Goal: Information Seeking & Learning: Learn about a topic

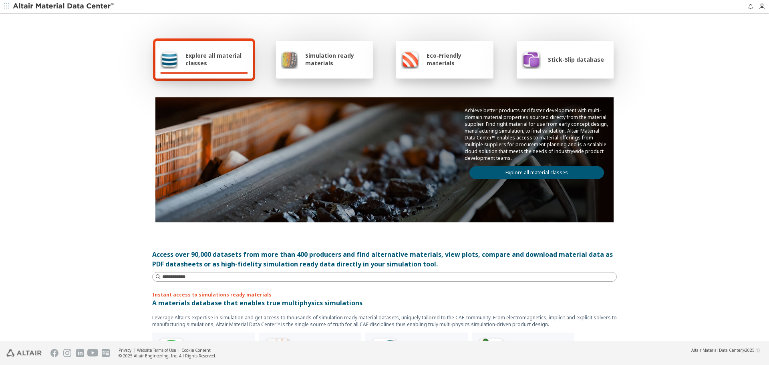
click at [441, 56] on span "Eco-Friendly materials" at bounding box center [457, 59] width 62 height 15
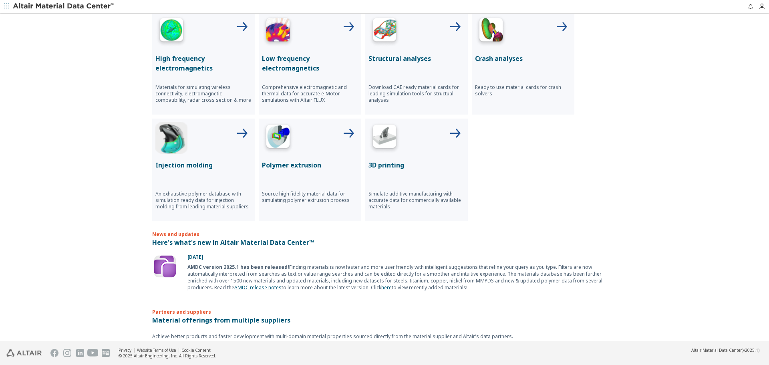
scroll to position [388, 0]
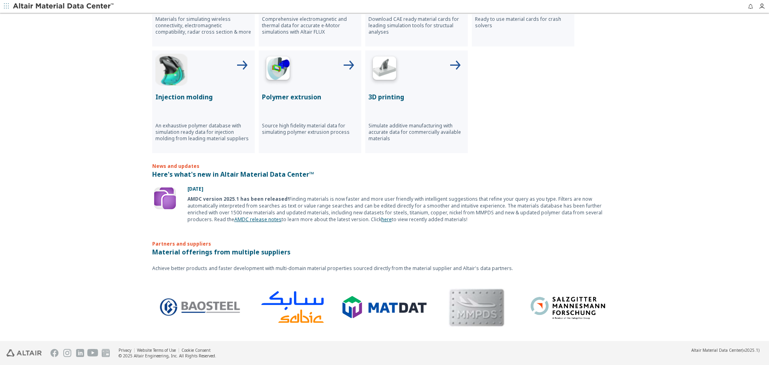
click at [285, 219] on div "AMDC version 2025.1 has been released! Finding materials is now faster and more…" at bounding box center [401, 208] width 429 height 27
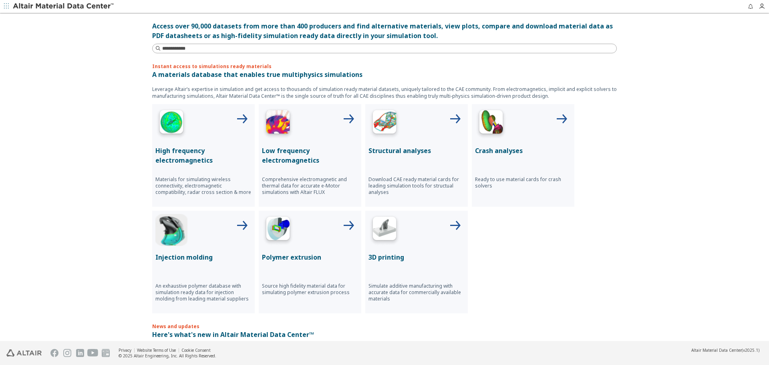
scroll to position [0, 0]
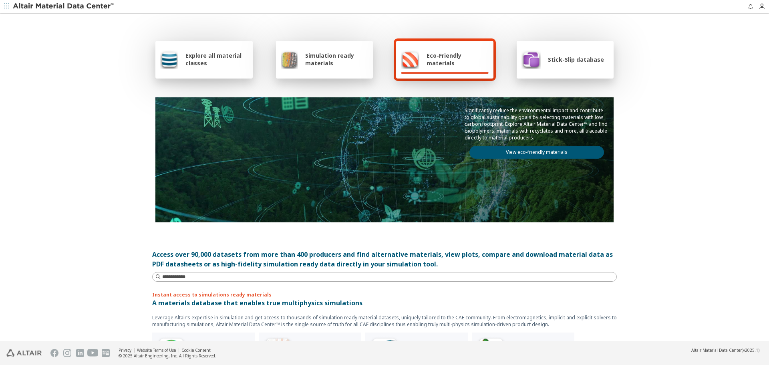
click at [328, 59] on span "Simulation ready materials" at bounding box center [336, 59] width 63 height 15
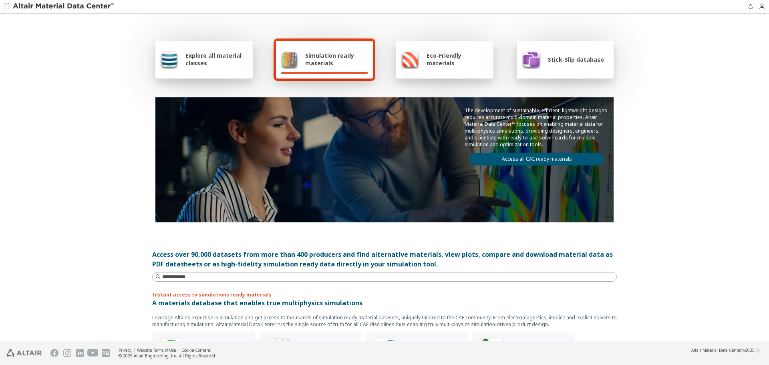
drag, startPoint x: 571, startPoint y: 70, endPoint x: 563, endPoint y: 68, distance: 7.8
click at [566, 70] on div "Stick-Slip database" at bounding box center [565, 60] width 97 height 38
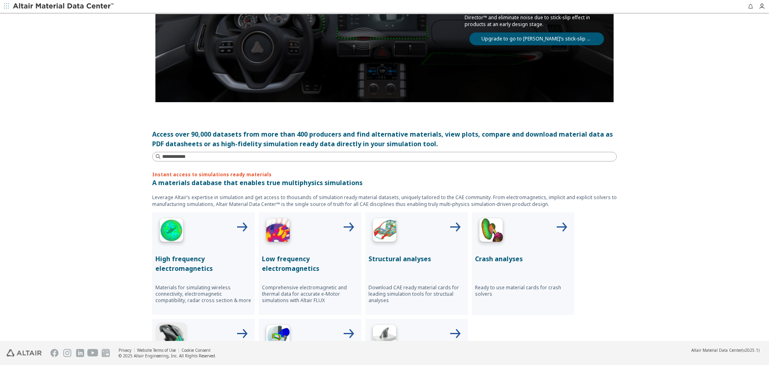
scroll to position [160, 0]
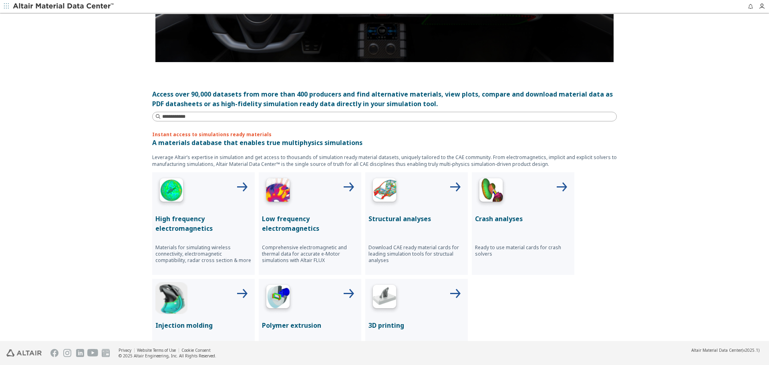
drag, startPoint x: 402, startPoint y: 203, endPoint x: 65, endPoint y: 203, distance: 337.1
click at [65, 203] on div "Explore all material classes Simulation ready materials Eco-Friendly materials …" at bounding box center [384, 177] width 769 height 327
click at [398, 211] on div "Structural analyses Download CAE ready material cards for leading simulation to…" at bounding box center [416, 223] width 103 height 103
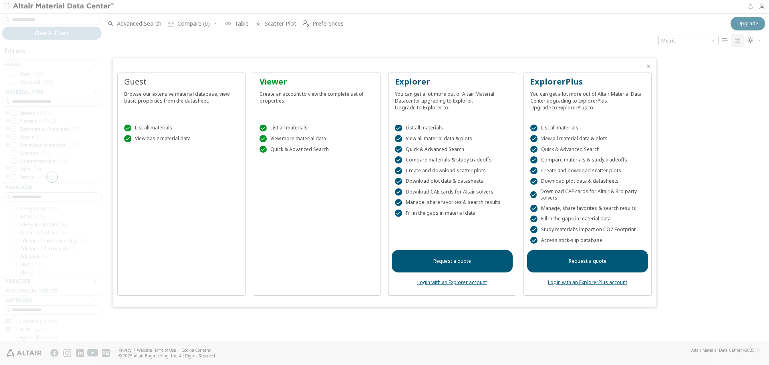
drag, startPoint x: 294, startPoint y: 141, endPoint x: 303, endPoint y: 141, distance: 9.2
click at [296, 141] on div " View more material data" at bounding box center [316, 138] width 115 height 7
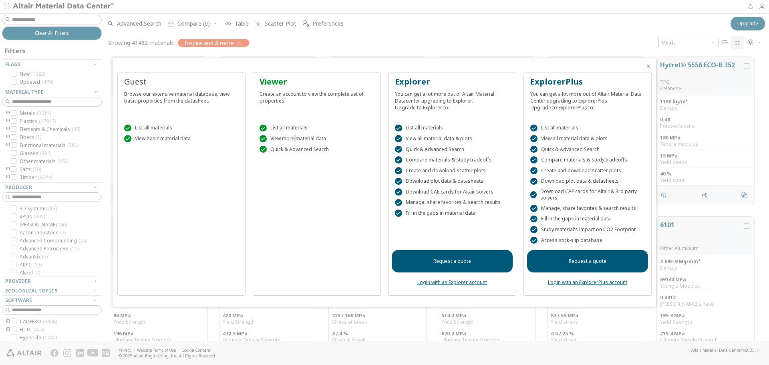
scroll to position [284, 659]
click at [307, 353] on div at bounding box center [384, 182] width 769 height 365
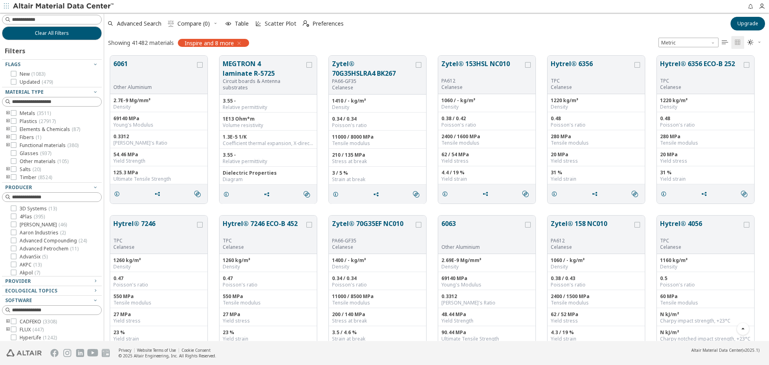
scroll to position [681, 0]
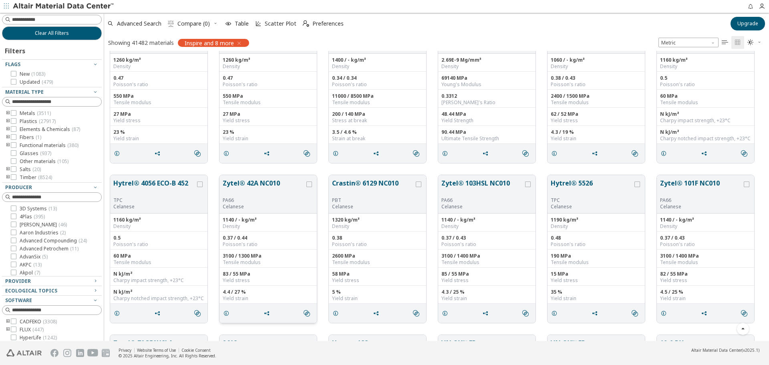
click at [276, 193] on button "Zytel® 42A NC010" at bounding box center [264, 187] width 82 height 19
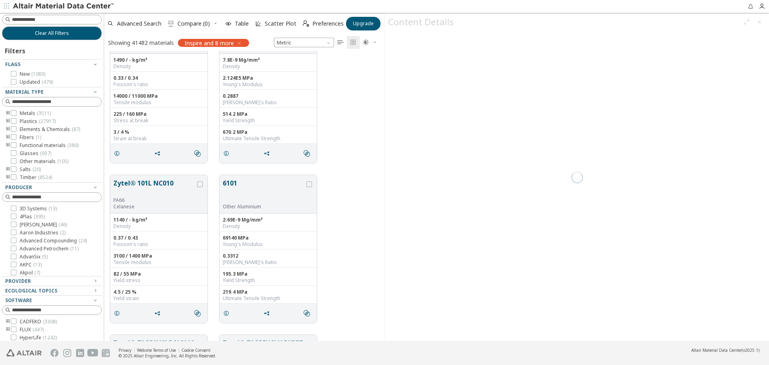
scroll to position [2269, 0]
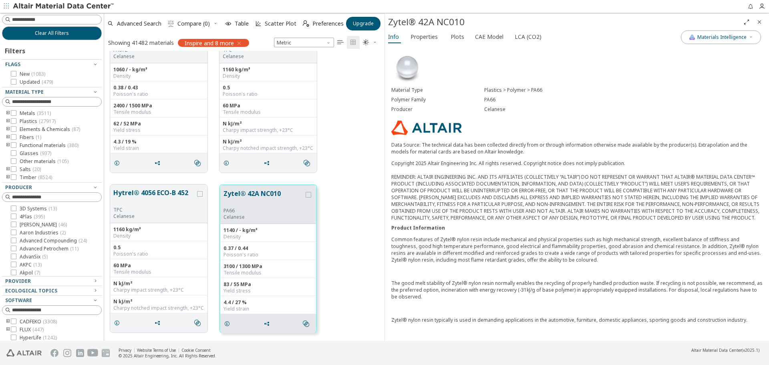
click at [559, 212] on div "Copyright 2025 Altair Engineering Inc. All rights reserved. Copyright notice do…" at bounding box center [576, 190] width 371 height 61
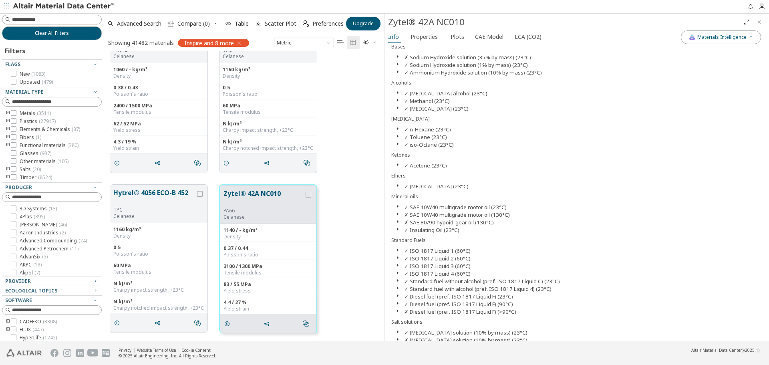
scroll to position [601, 0]
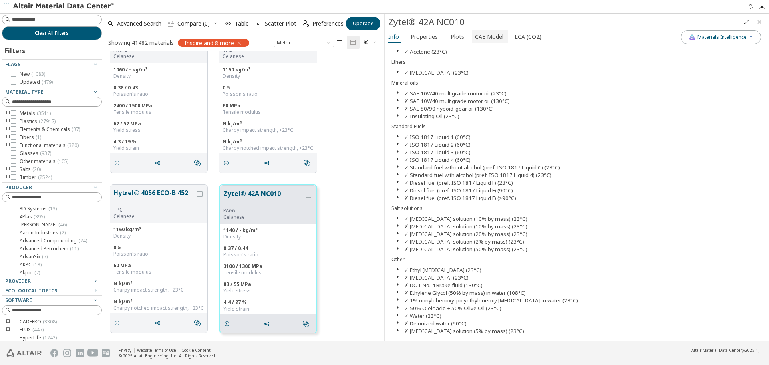
click at [475, 40] on span "CAE Model" at bounding box center [489, 36] width 28 height 13
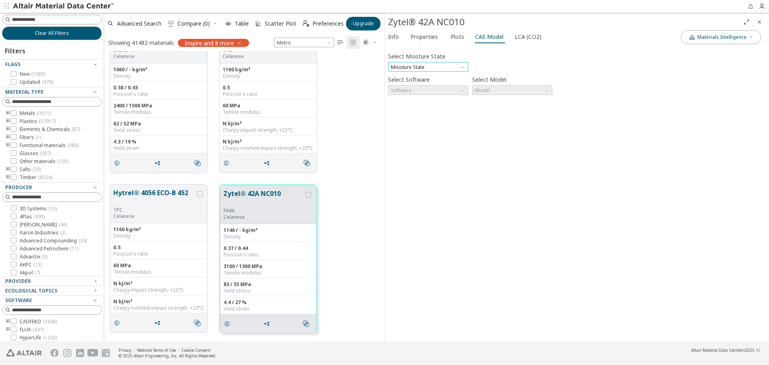
click at [432, 66] on span "Moisture State" at bounding box center [428, 67] width 80 height 10
click at [410, 74] on span "Dry" at bounding box center [428, 77] width 74 height 6
click at [433, 86] on span "Software" at bounding box center [428, 90] width 80 height 10
click at [420, 119] on span "OptiStruct" at bounding box center [428, 120] width 74 height 6
click at [509, 89] on span "Model" at bounding box center [512, 90] width 80 height 10
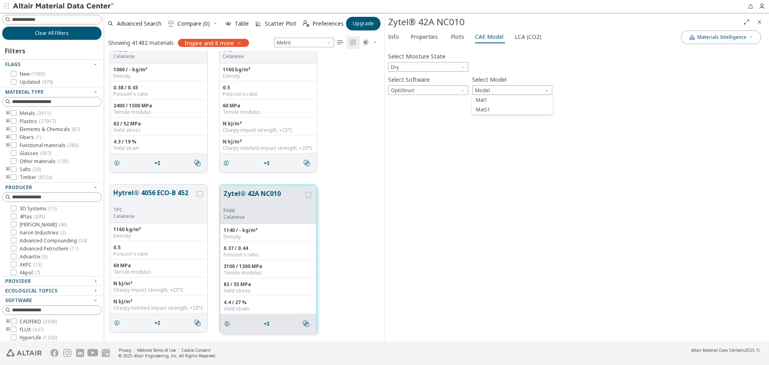
click at [351, 210] on div "Hytrel® 4056 ECO-B 452 TPC Celanese 1160 kg/m³ Density 0.5 Poisson's ratio 60 M…" at bounding box center [244, 259] width 280 height 160
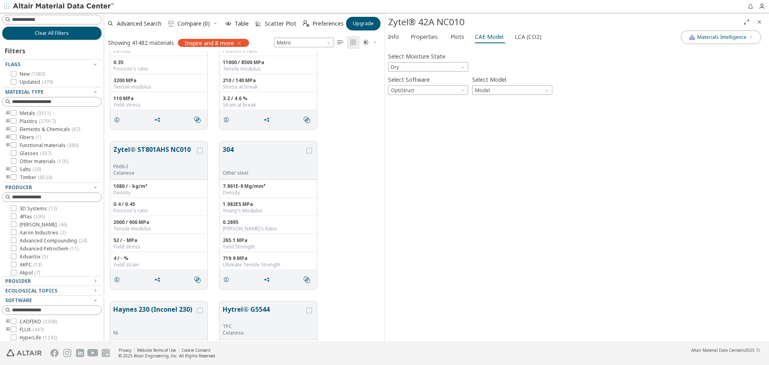
scroll to position [3430, 0]
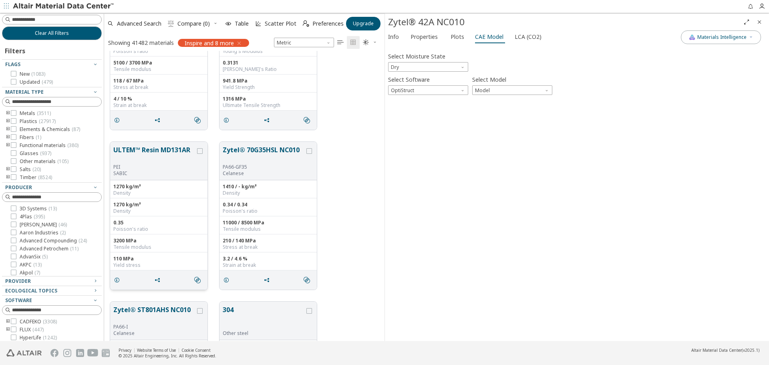
click at [151, 162] on button "ULTEM™ Resin MD131AR" at bounding box center [154, 154] width 82 height 19
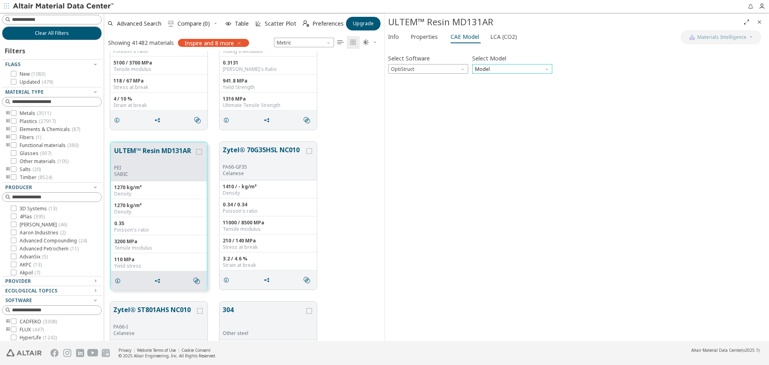
click at [490, 69] on span "Model" at bounding box center [512, 69] width 80 height 10
click at [492, 86] on span "Mat4" at bounding box center [512, 89] width 74 height 6
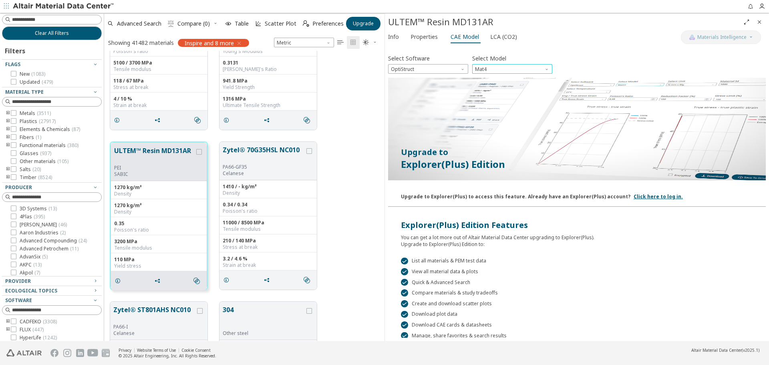
scroll to position [58, 0]
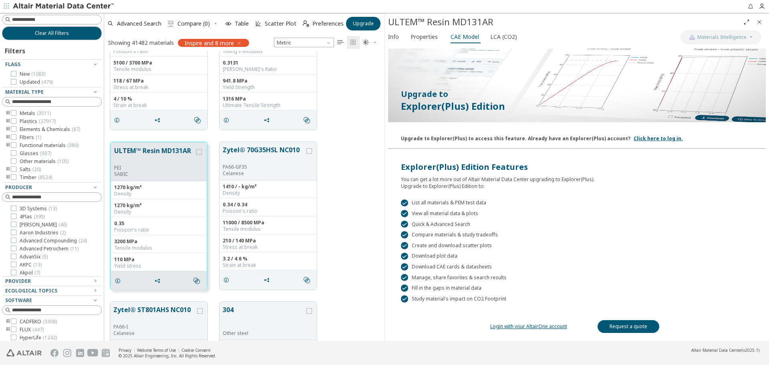
click at [434, 288] on div " Fill in the gaps in material data" at bounding box center [577, 287] width 352 height 7
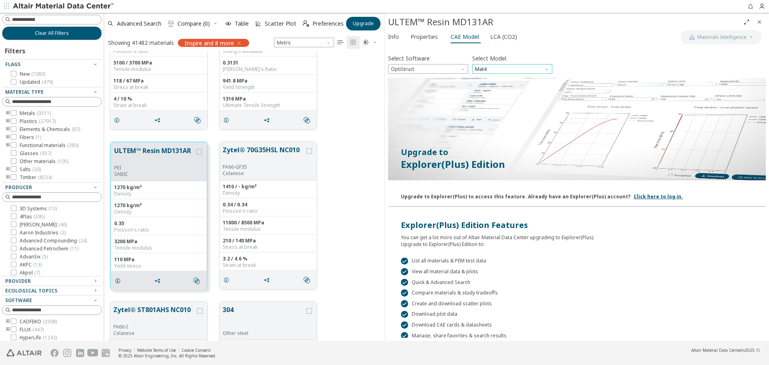
click at [496, 64] on span "Mat4" at bounding box center [512, 69] width 80 height 10
click at [509, 76] on span "Mat1" at bounding box center [512, 79] width 74 height 6
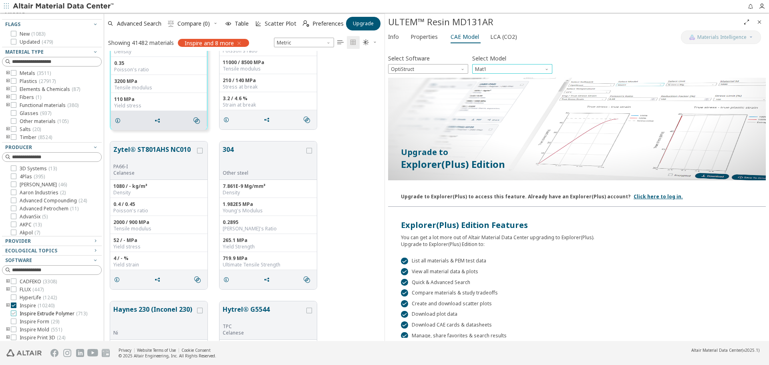
scroll to position [72, 0]
click at [16, 336] on label "Ls-Dyna ( 40680 )" at bounding box center [34, 336] width 46 height 6
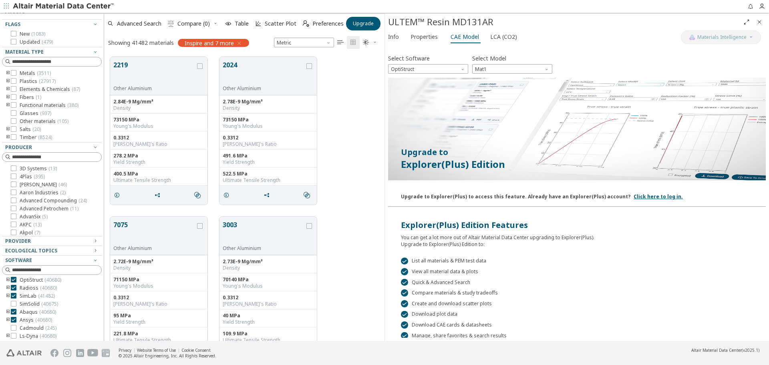
click at [15, 318] on icon at bounding box center [14, 320] width 6 height 6
click at [16, 310] on icon at bounding box center [14, 312] width 6 height 6
click at [15, 297] on icon at bounding box center [14, 296] width 6 height 6
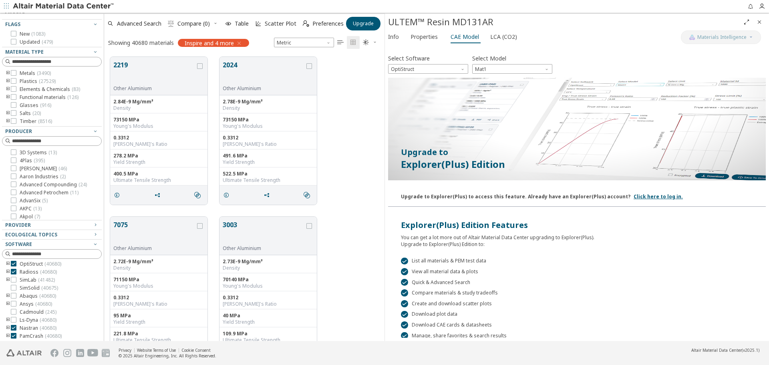
click at [13, 271] on icon at bounding box center [14, 272] width 6 height 6
click at [16, 327] on label "Nastran ( 40680 )" at bounding box center [34, 328] width 46 height 6
click at [14, 332] on icon at bounding box center [14, 333] width 6 height 6
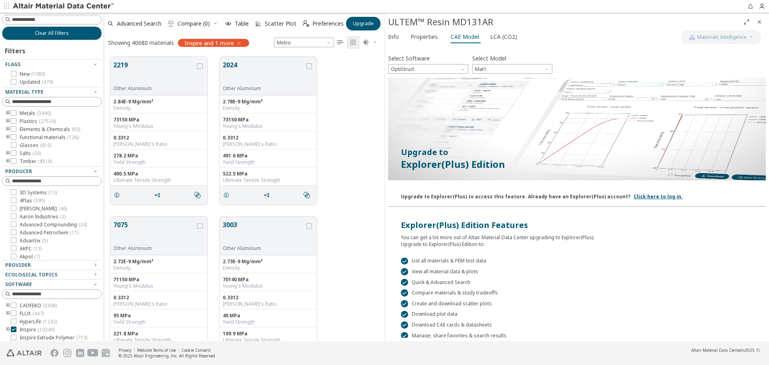
scroll to position [120, 0]
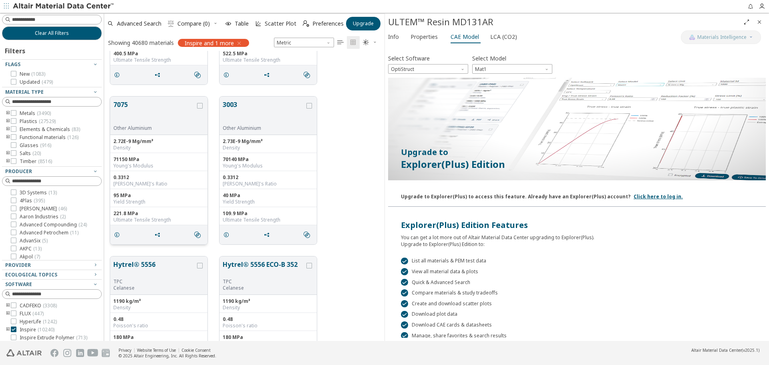
click at [158, 115] on button "7075" at bounding box center [154, 112] width 82 height 25
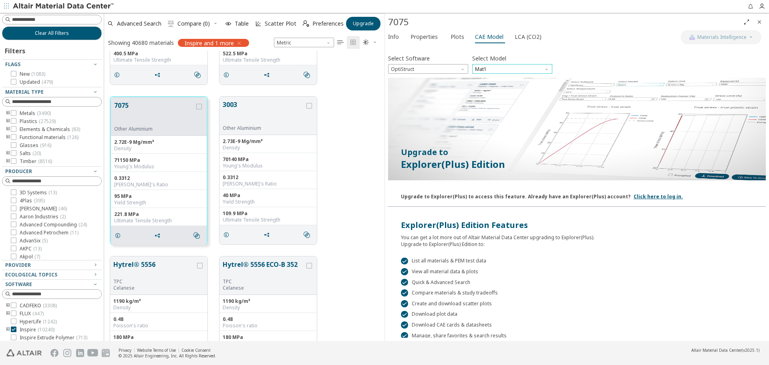
click at [510, 72] on span "Mat1" at bounding box center [512, 69] width 80 height 10
click at [491, 89] on span "MatS1" at bounding box center [512, 89] width 74 height 6
click at [497, 69] on span "MatS1" at bounding box center [512, 69] width 80 height 10
click at [486, 96] on span "Mat4" at bounding box center [482, 98] width 12 height 6
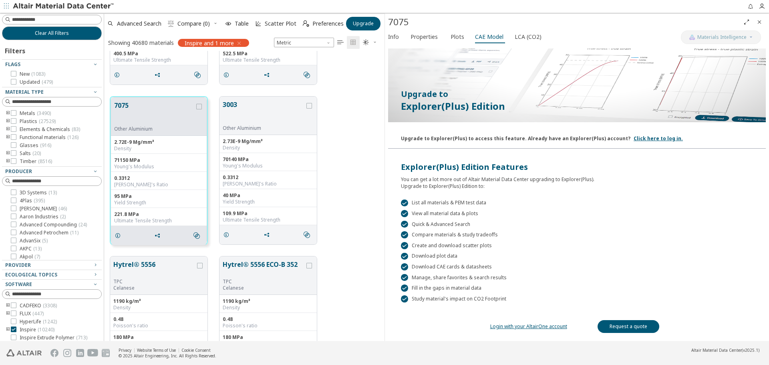
click at [552, 326] on link "Login with your AltairOne account" at bounding box center [528, 326] width 77 height 7
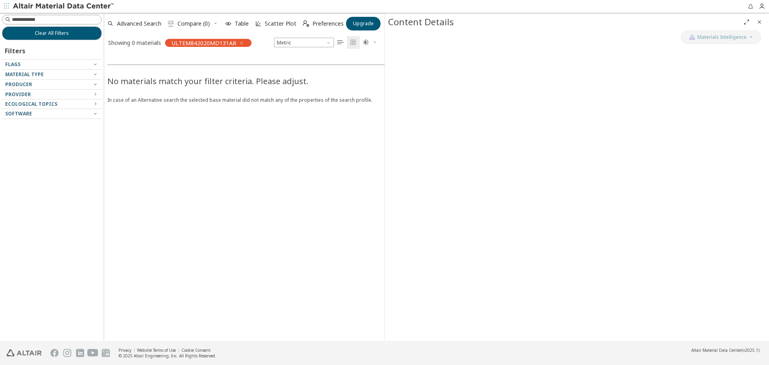
click at [242, 42] on icon "button" at bounding box center [241, 43] width 6 height 6
click at [25, 72] on span "Material Type" at bounding box center [24, 74] width 38 height 7
click at [96, 70] on icon "button" at bounding box center [95, 74] width 6 height 9
click at [318, 24] on span "Preferences" at bounding box center [327, 24] width 31 height 6
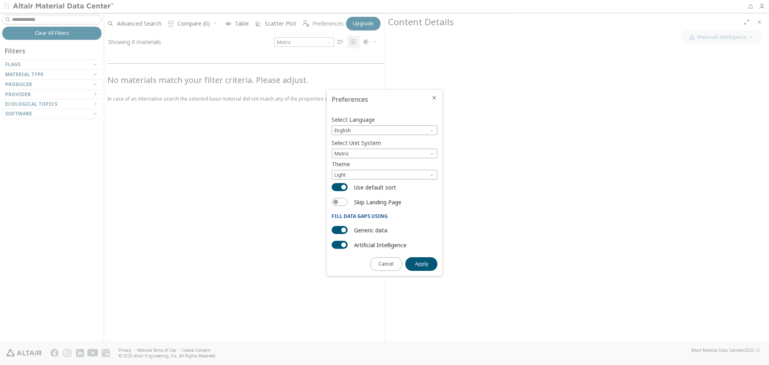
click at [318, 24] on div at bounding box center [384, 182] width 769 height 365
click at [438, 97] on span "Close" at bounding box center [434, 97] width 10 height 6
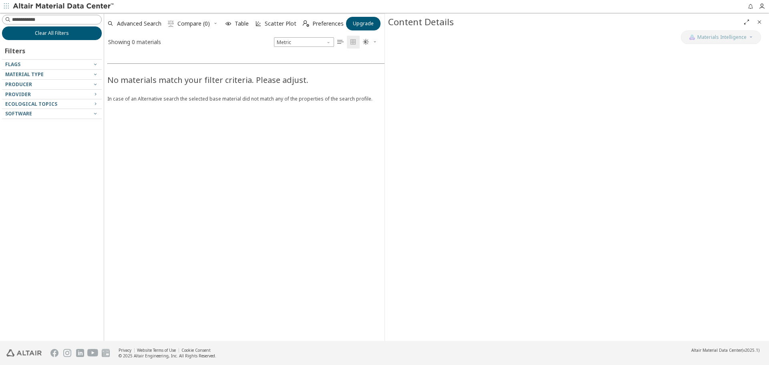
click at [30, 34] on button "Clear All Filters" at bounding box center [52, 33] width 100 height 14
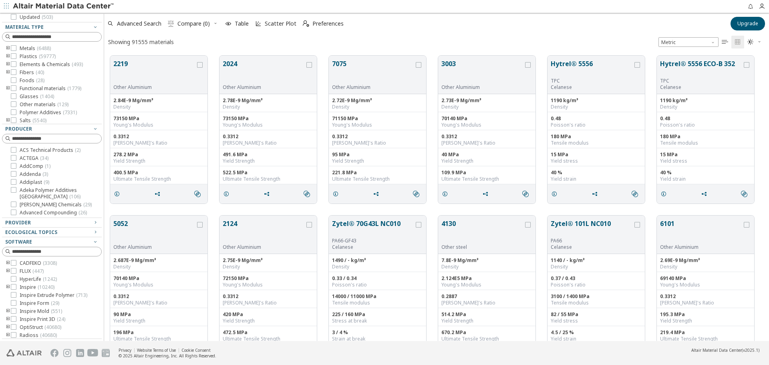
scroll to position [40, 0]
click at [15, 289] on icon at bounding box center [14, 287] width 6 height 6
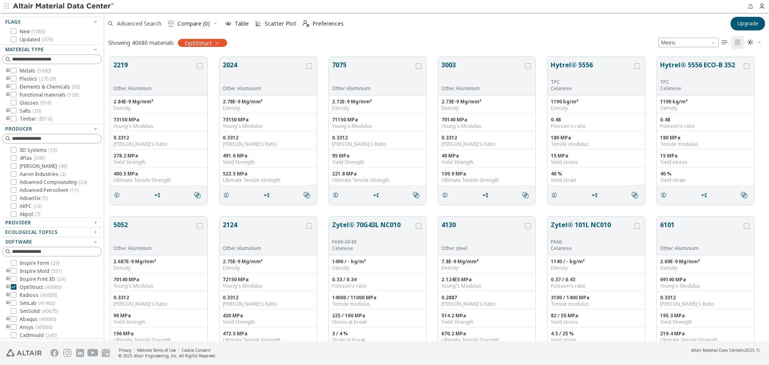
click at [126, 25] on span "Advanced Search" at bounding box center [139, 24] width 44 height 6
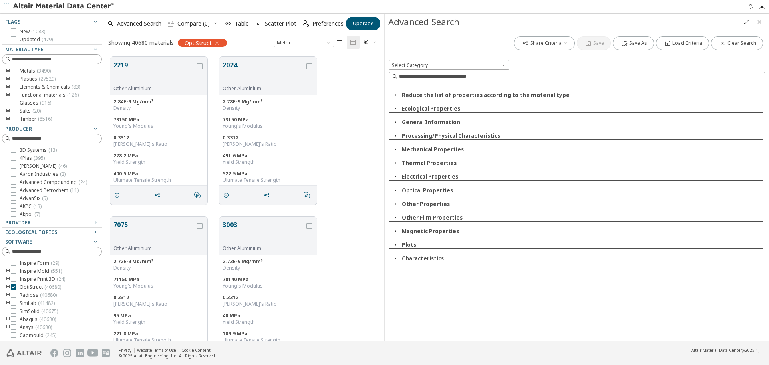
click at [425, 74] on input at bounding box center [582, 76] width 366 height 8
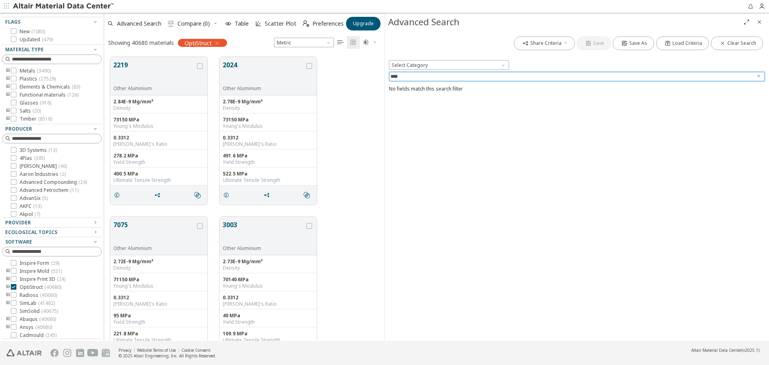
type input "****"
click at [425, 66] on span "Select Category" at bounding box center [449, 65] width 120 height 10
click at [440, 63] on span "Select Category" at bounding box center [449, 65] width 120 height 10
click at [499, 66] on span "Select Category" at bounding box center [449, 65] width 120 height 10
click at [351, 113] on div "2219 Other Aluminium 2.84E-9 Mg/mm³ Density 73150 MPa Young's Modulus 0.3312 Po…" at bounding box center [244, 131] width 280 height 160
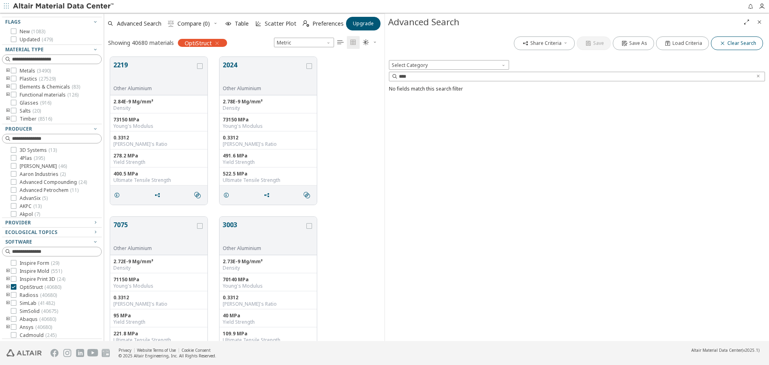
click at [730, 41] on span "Clear Search" at bounding box center [741, 43] width 29 height 6
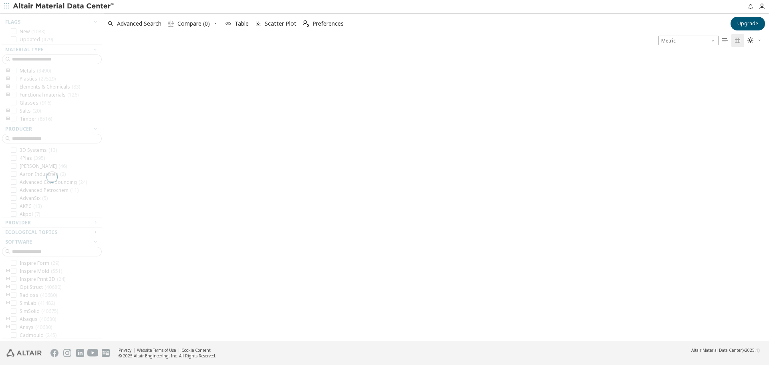
scroll to position [285, 659]
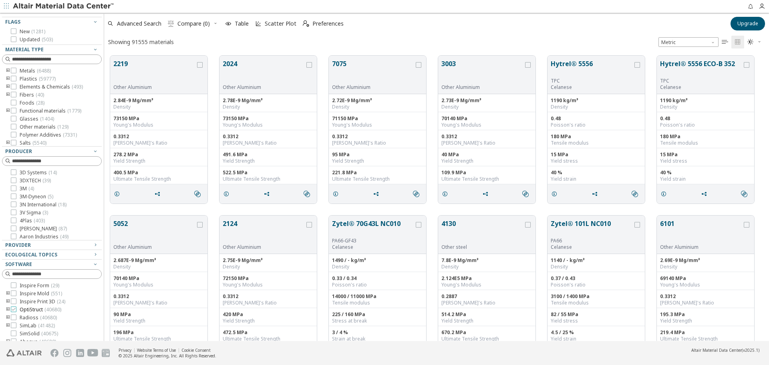
click at [14, 312] on icon at bounding box center [14, 309] width 6 height 6
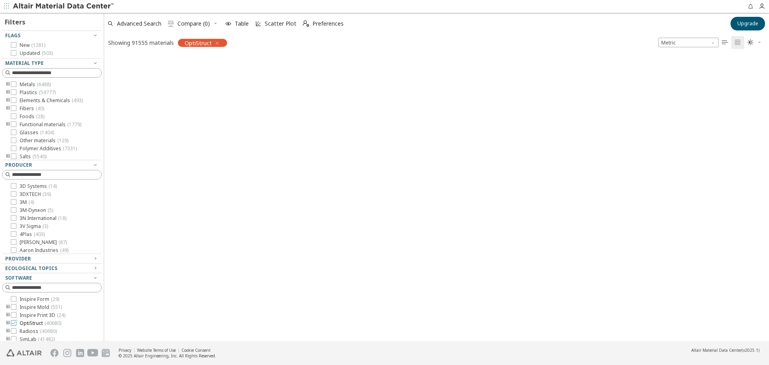
scroll to position [42, 0]
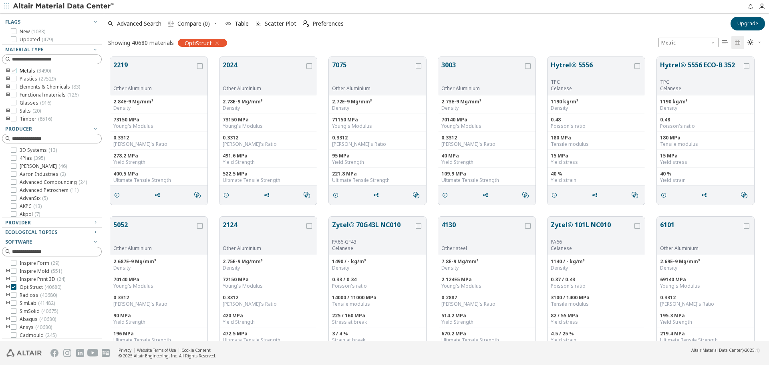
click at [15, 72] on icon at bounding box center [14, 71] width 6 height 6
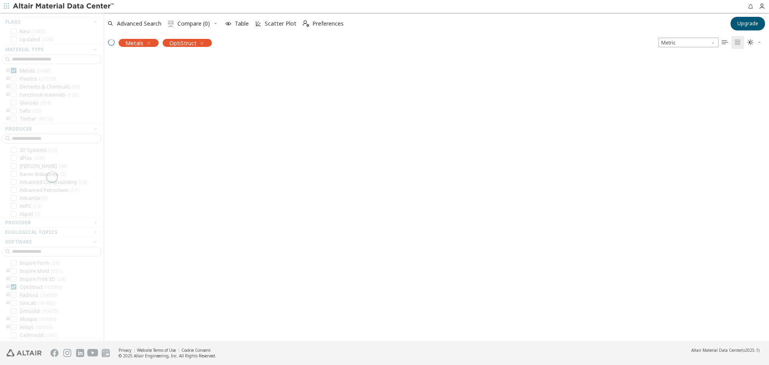
scroll to position [26, 0]
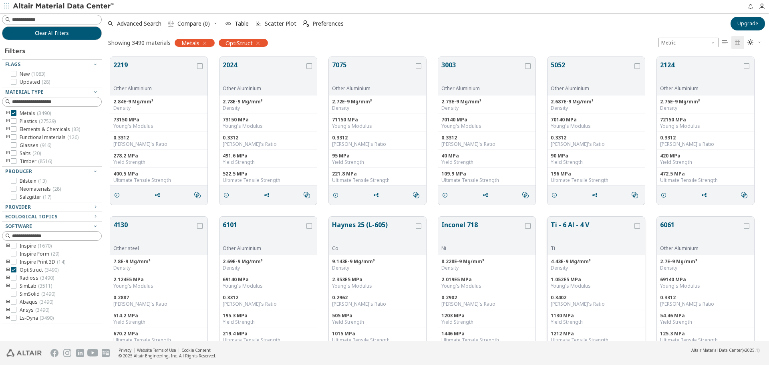
click at [578, 229] on button "Ti - 6 Al - 4 V" at bounding box center [592, 232] width 82 height 25
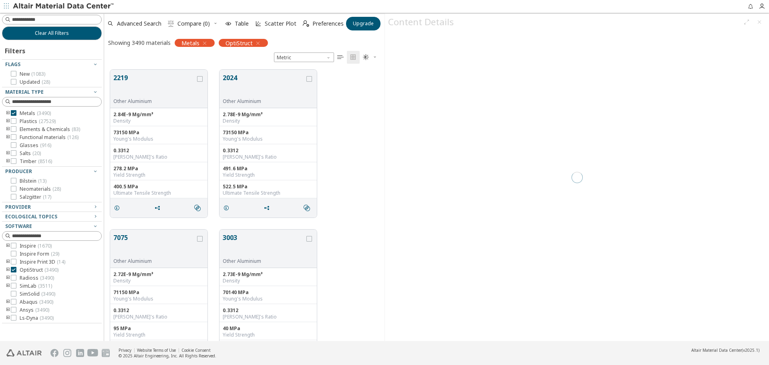
scroll to position [271, 274]
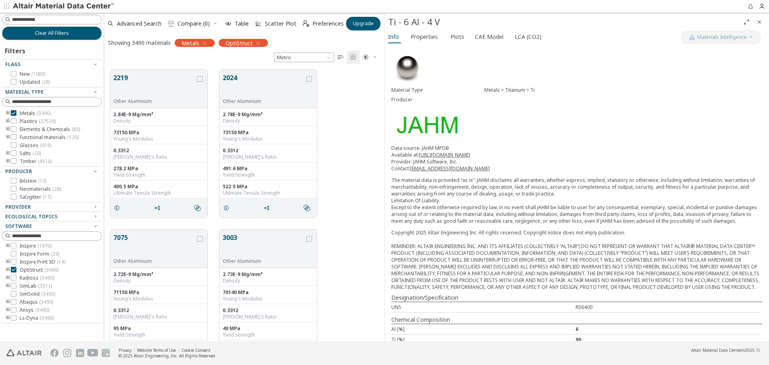
scroll to position [28, 0]
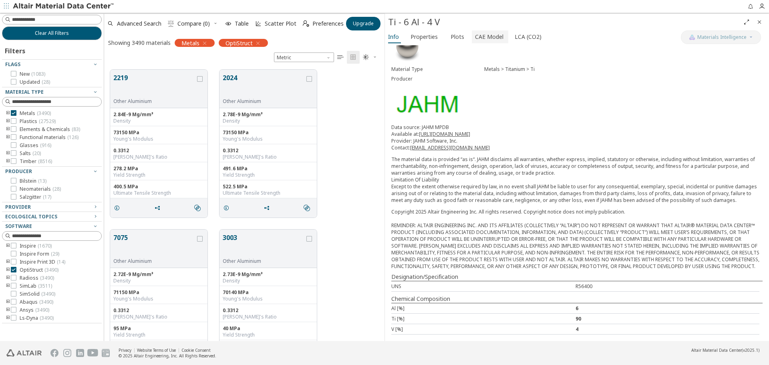
click at [476, 34] on span "CAE Model" at bounding box center [489, 36] width 28 height 13
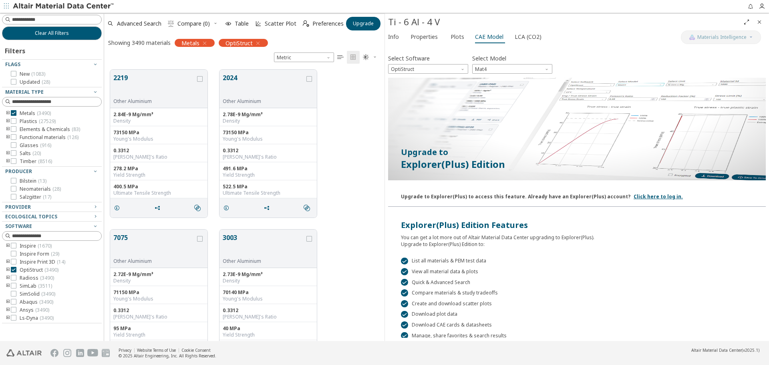
scroll to position [58, 0]
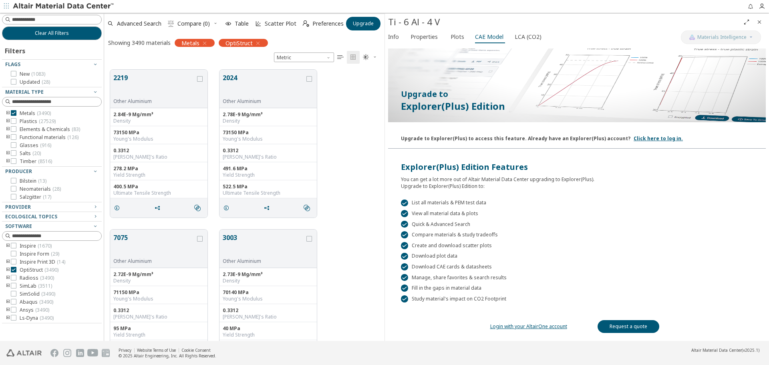
click at [623, 320] on link "Request a quote" at bounding box center [628, 326] width 62 height 13
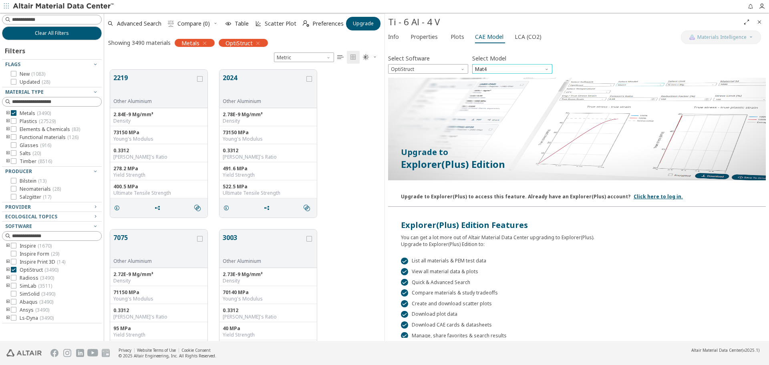
click at [495, 68] on span "Mat4" at bounding box center [512, 69] width 80 height 10
click at [497, 77] on span "Mat1" at bounding box center [512, 79] width 74 height 6
click at [500, 61] on label "Select Model" at bounding box center [489, 58] width 34 height 12
click at [497, 66] on span "Mat1" at bounding box center [512, 69] width 80 height 10
click at [489, 100] on span "Mat4" at bounding box center [512, 98] width 74 height 6
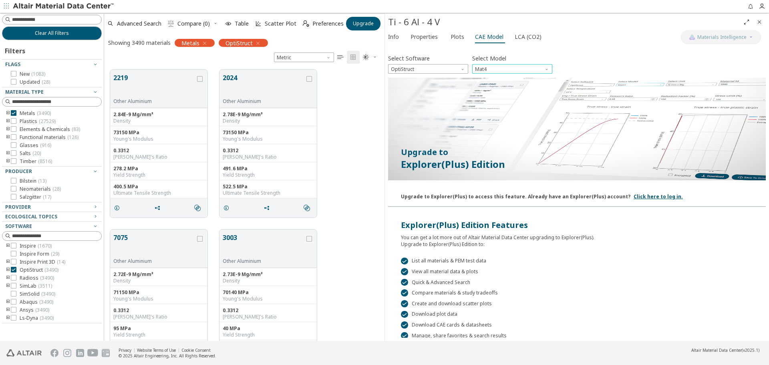
scroll to position [58, 0]
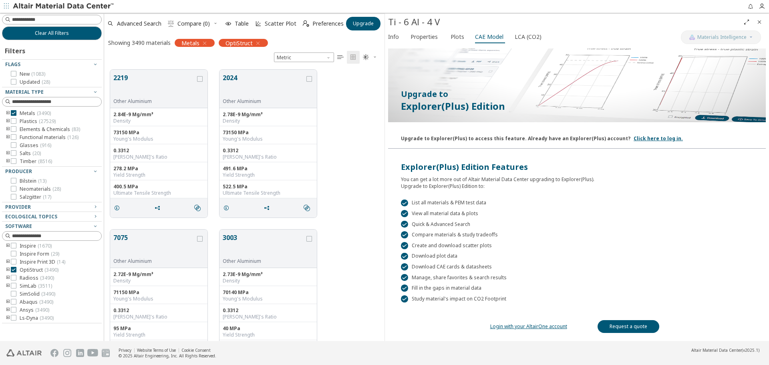
click at [506, 267] on div " Download CAE cards & datasheets" at bounding box center [577, 266] width 352 height 7
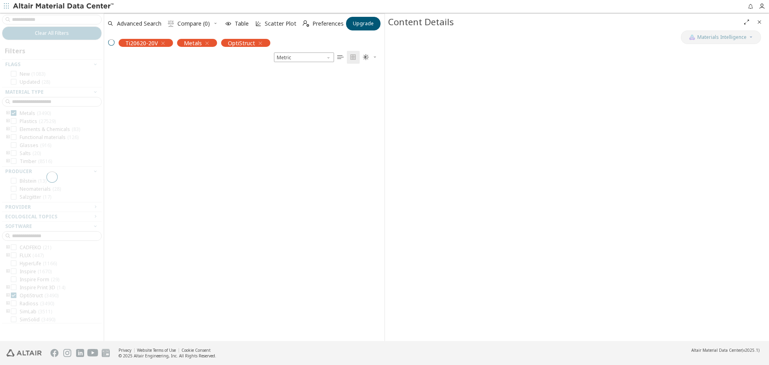
scroll to position [6, 6]
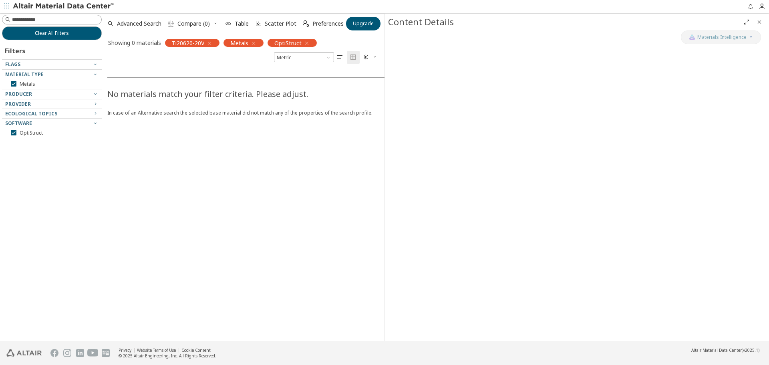
click at [210, 44] on icon "button" at bounding box center [209, 43] width 6 height 6
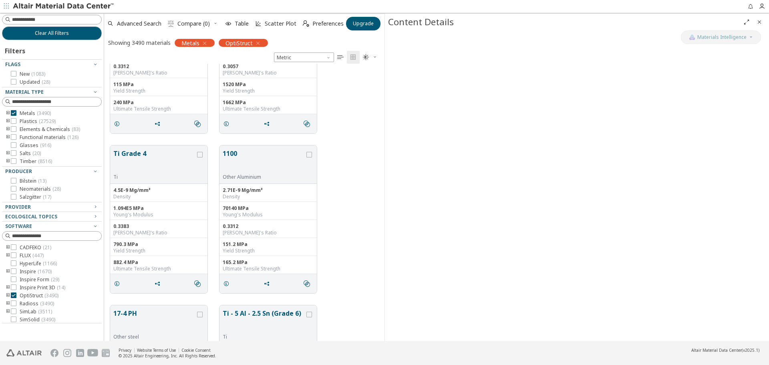
scroll to position [1882, 0]
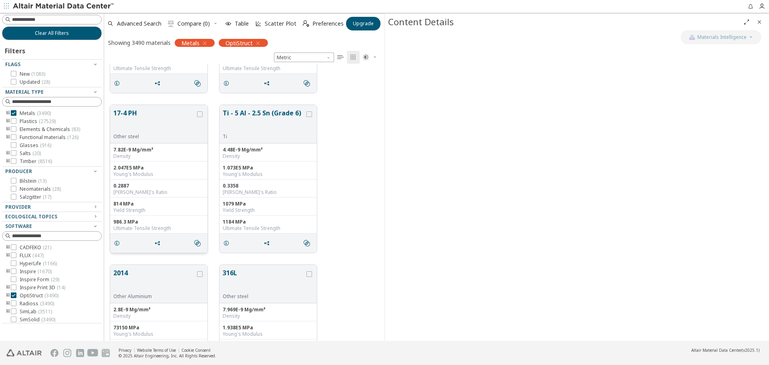
click at [148, 121] on button "17-4 PH" at bounding box center [154, 120] width 82 height 25
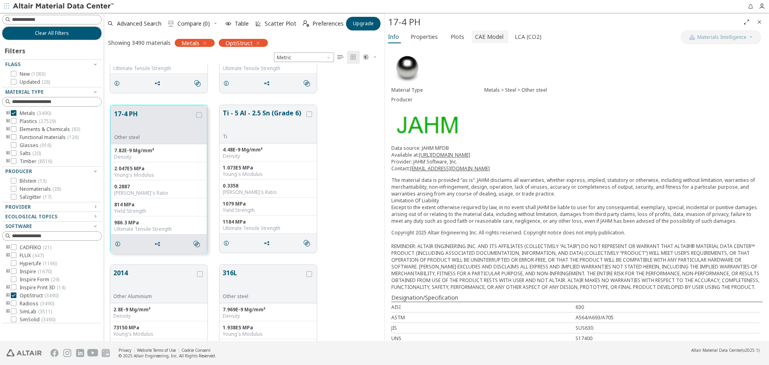
click at [489, 39] on span "CAE Model" at bounding box center [489, 36] width 28 height 13
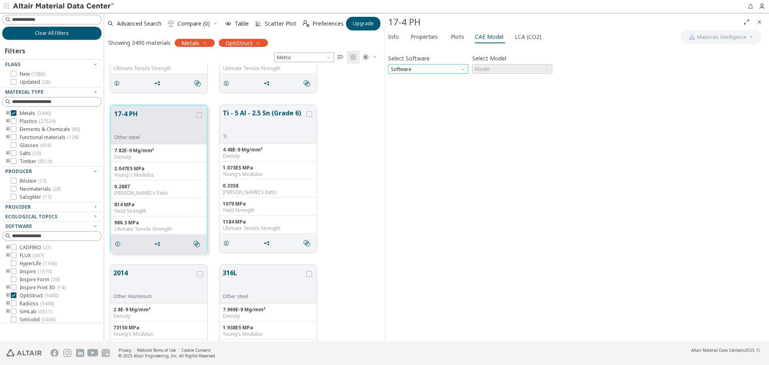
click at [429, 68] on span "Software" at bounding box center [428, 69] width 80 height 10
click at [412, 86] on span "OptiStruct" at bounding box center [403, 88] width 23 height 6
click at [499, 70] on span "Model" at bounding box center [512, 69] width 80 height 10
click at [486, 94] on button "Mat4" at bounding box center [512, 98] width 80 height 10
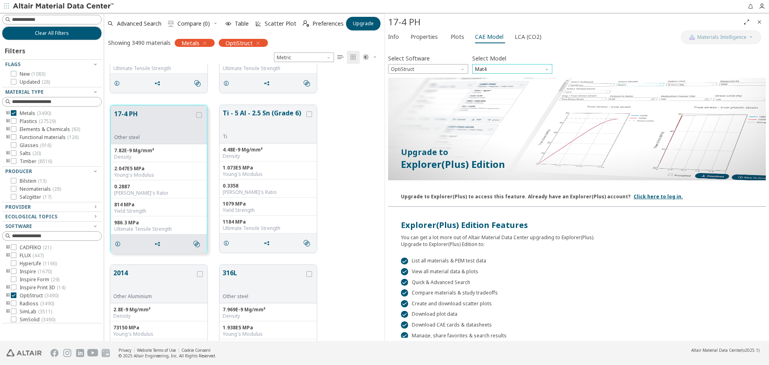
click at [491, 65] on span "Mat4" at bounding box center [512, 69] width 80 height 10
click at [495, 74] on button "Mat1" at bounding box center [512, 79] width 80 height 10
click at [638, 196] on link "Click here to log in." at bounding box center [657, 196] width 49 height 7
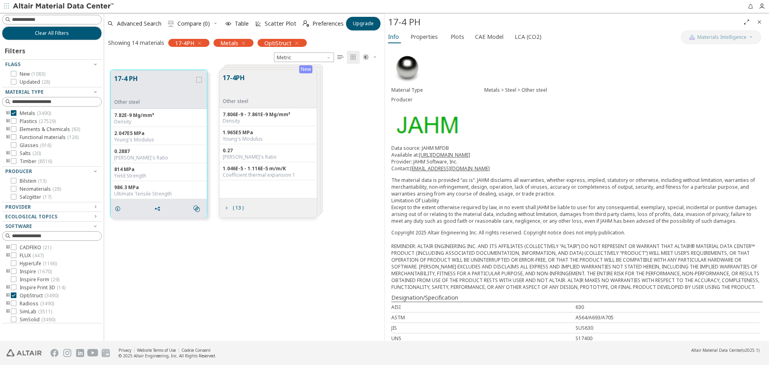
scroll to position [271, 274]
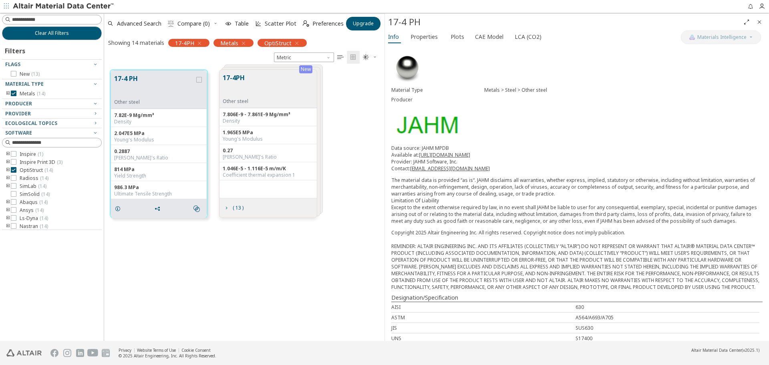
click at [262, 82] on div "17-4PH Other steel" at bounding box center [267, 89] width 97 height 38
click at [233, 75] on button "17-4PH" at bounding box center [236, 85] width 26 height 25
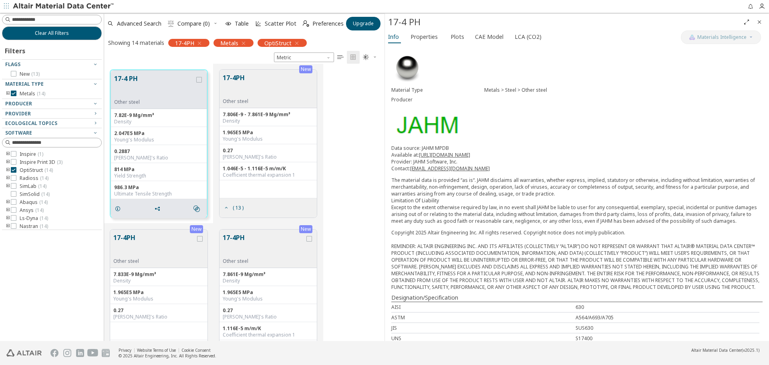
click at [251, 80] on div "17-4PH Other steel" at bounding box center [267, 89] width 97 height 38
click at [228, 75] on button "17-4PH" at bounding box center [236, 85] width 26 height 25
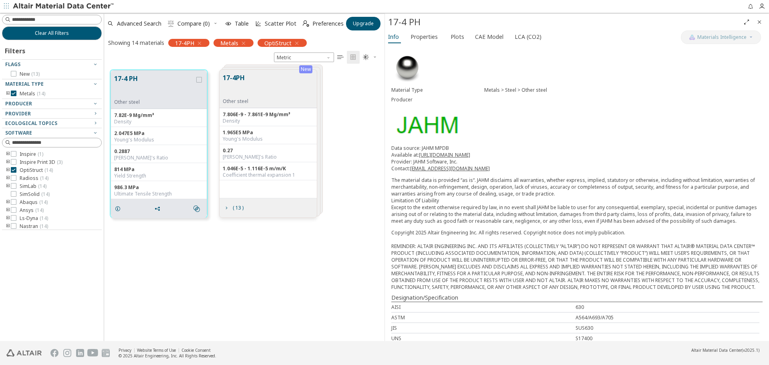
click at [239, 81] on button "17-4PH" at bounding box center [236, 85] width 26 height 25
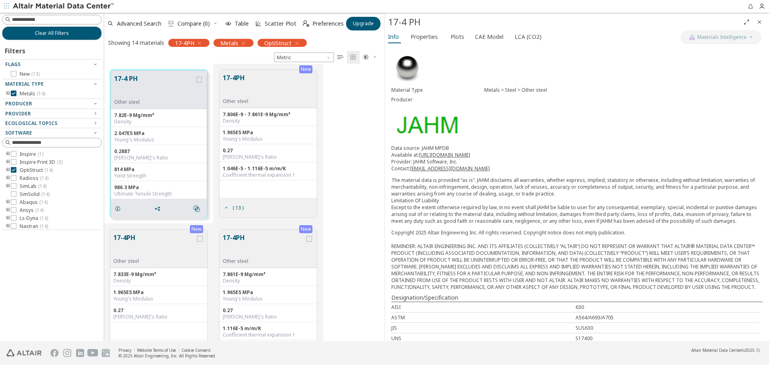
scroll to position [200, 0]
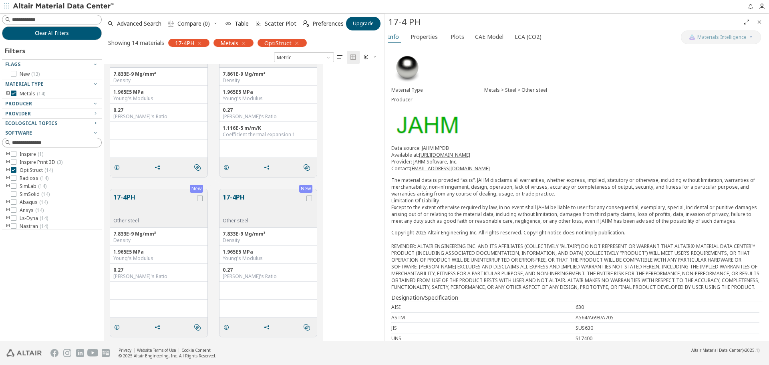
click at [176, 204] on button "17-4PH" at bounding box center [154, 204] width 82 height 25
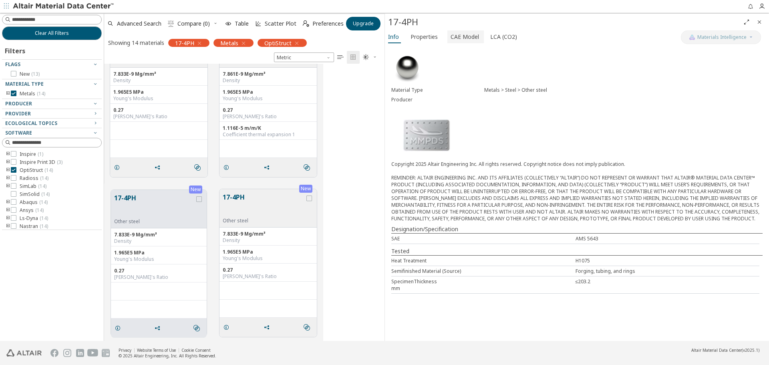
click at [460, 38] on span "CAE Model" at bounding box center [464, 36] width 28 height 13
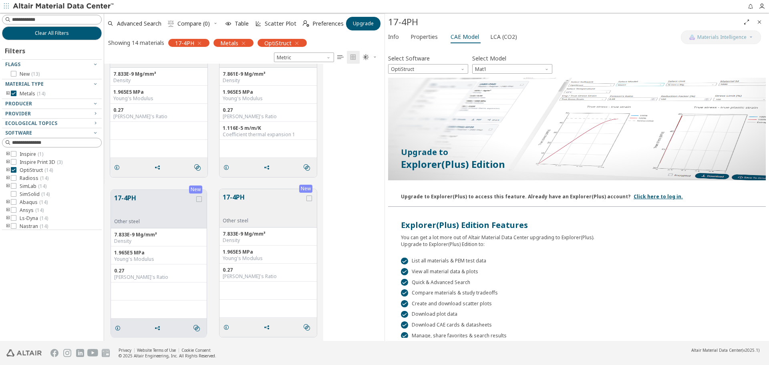
click at [259, 201] on button "17-4PH" at bounding box center [264, 204] width 82 height 25
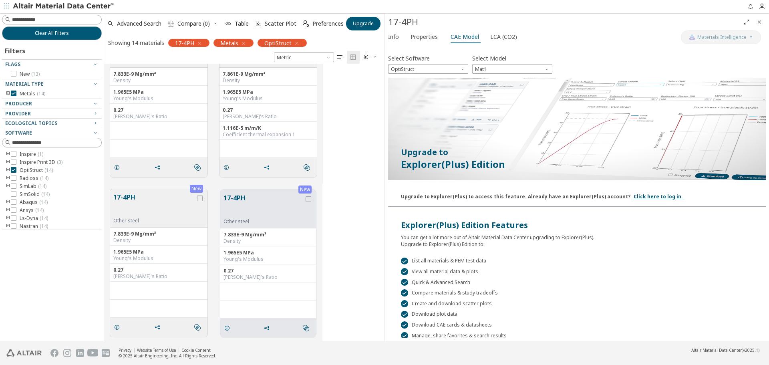
click at [242, 162] on div "" at bounding box center [267, 167] width 97 height 19
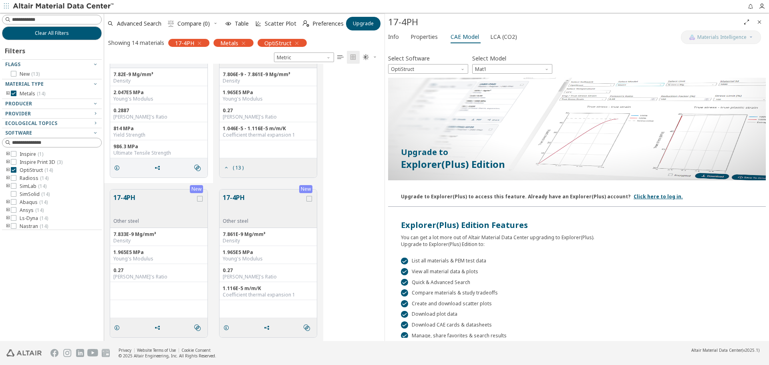
click at [227, 197] on button "17-4PH" at bounding box center [264, 205] width 82 height 25
click at [142, 200] on button "17-4PH" at bounding box center [154, 205] width 82 height 25
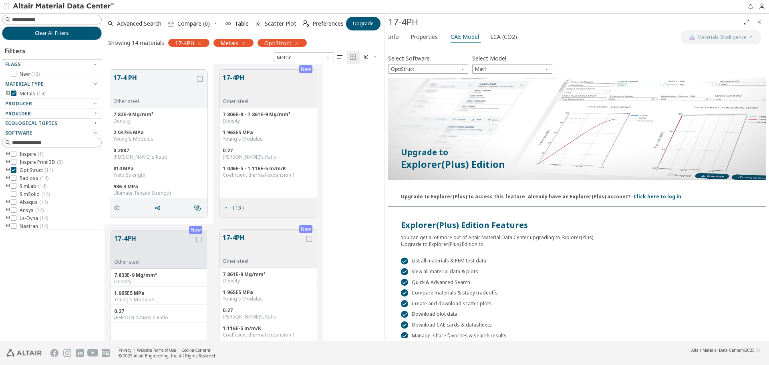
click at [249, 87] on div "17-4PH Other steel" at bounding box center [237, 89] width 29 height 32
click at [233, 79] on button "17-4PH" at bounding box center [236, 85] width 26 height 25
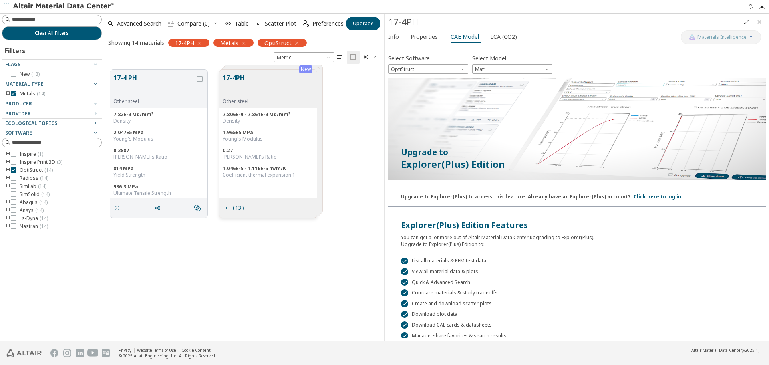
click at [233, 79] on button "17-4PH" at bounding box center [236, 85] width 26 height 25
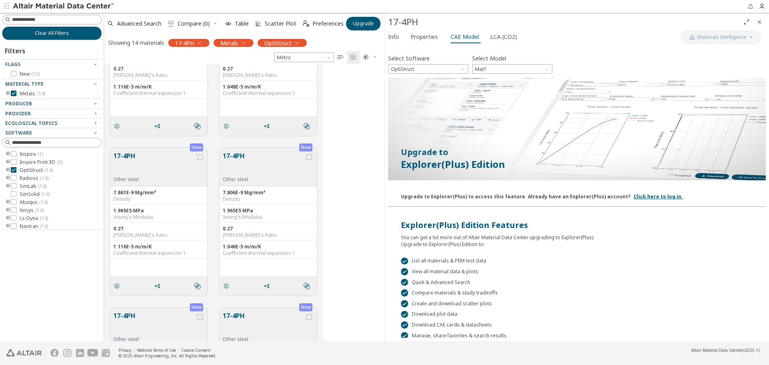
scroll to position [1001, 0]
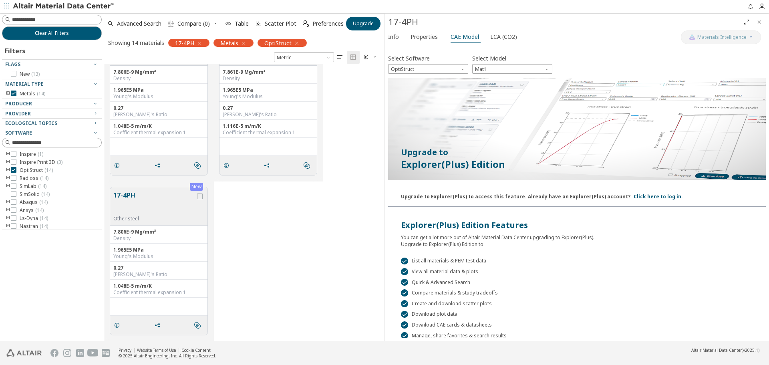
click at [140, 187] on div "New 17-4PH Other steel 7.806E-9 Mg/mm³ Density 1.965E5 MPa Young's Modulus 0.27…" at bounding box center [159, 261] width 98 height 149
click at [128, 198] on button "17-4PH" at bounding box center [154, 202] width 82 height 25
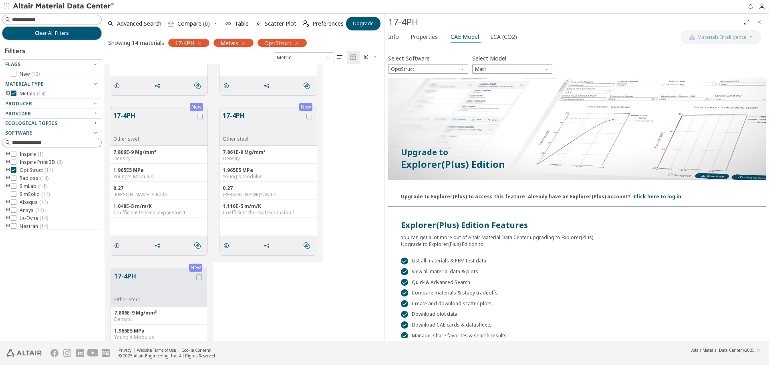
click at [238, 110] on div "17-4PH Other steel" at bounding box center [267, 126] width 97 height 38
click at [236, 120] on button "17-4PH" at bounding box center [264, 123] width 82 height 25
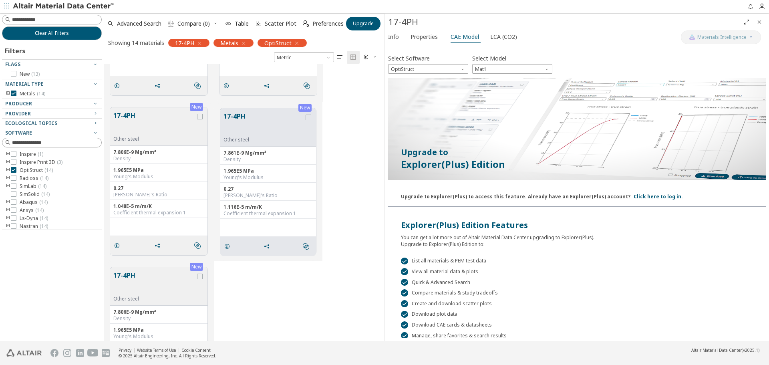
click at [135, 115] on button "17-4PH" at bounding box center [154, 123] width 82 height 25
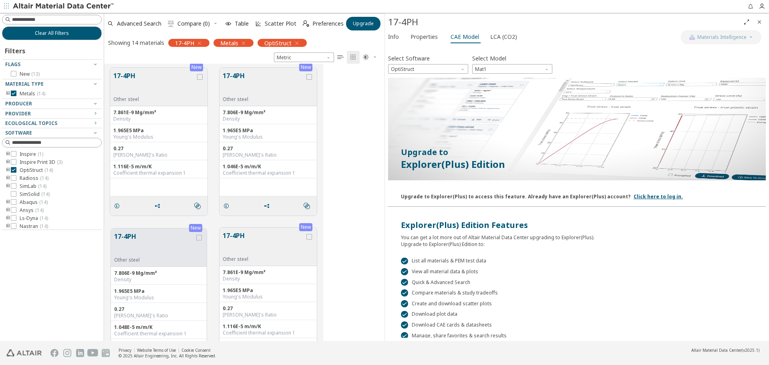
scroll to position [641, 0]
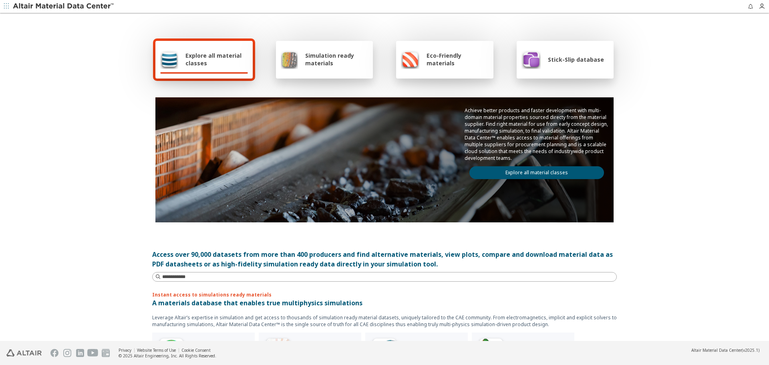
click at [333, 144] on div "Achieve better products and faster development with multi-domain material prope…" at bounding box center [384, 142] width 458 height 91
click at [307, 65] on span "Simulation ready materials" at bounding box center [336, 59] width 63 height 15
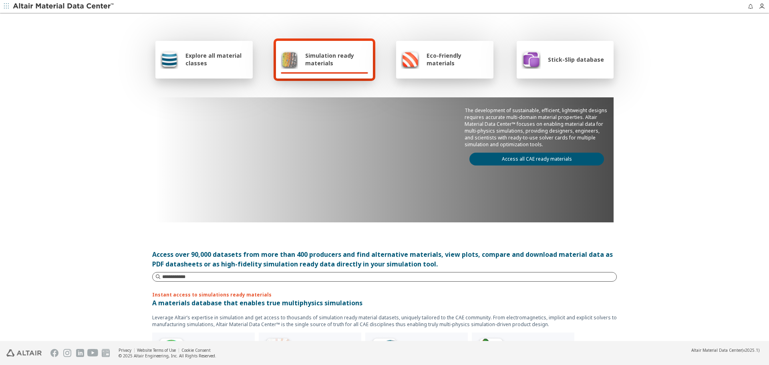
scroll to position [200, 0]
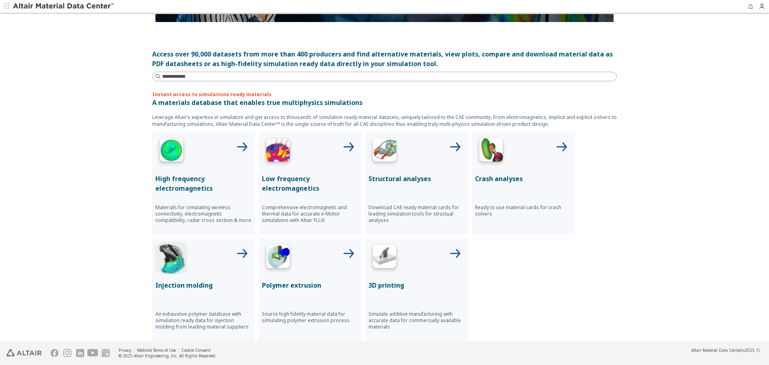
click at [375, 153] on img at bounding box center [384, 151] width 32 height 32
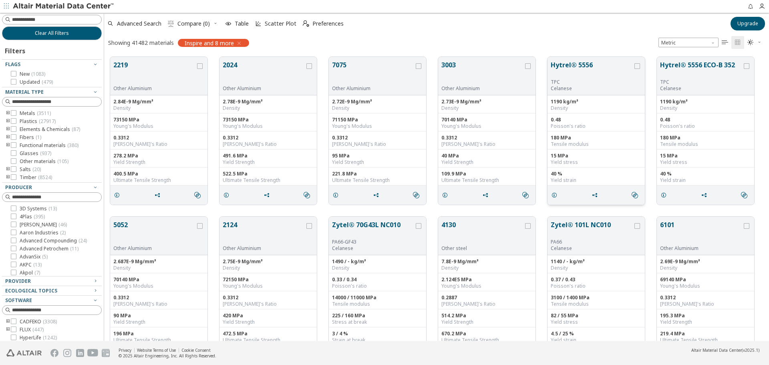
scroll to position [284, 659]
click at [744, 28] on button "Upgrade" at bounding box center [747, 24] width 34 height 14
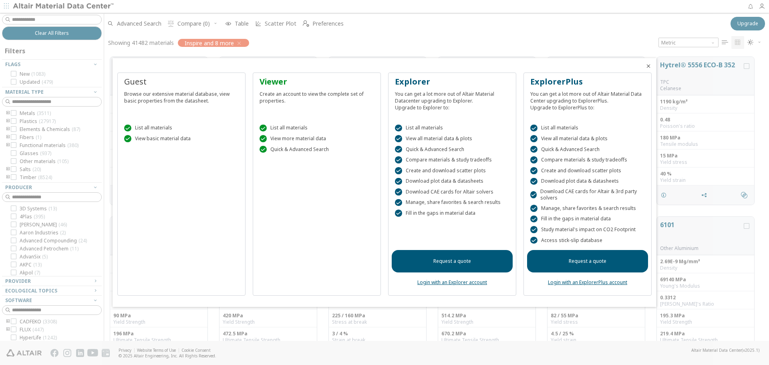
click at [419, 131] on div " List all materials" at bounding box center [452, 128] width 115 height 7
